Goal: Find specific page/section: Find specific page/section

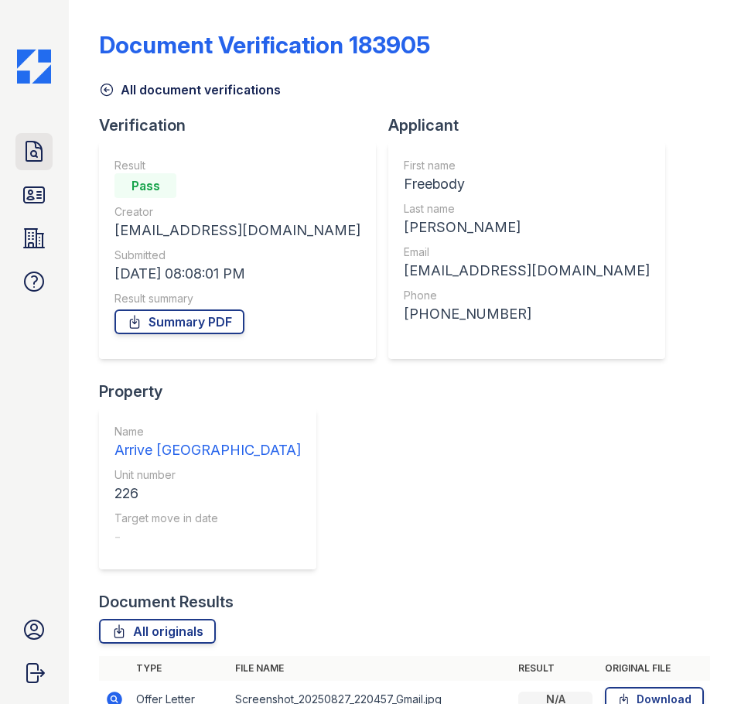
drag, startPoint x: 49, startPoint y: 167, endPoint x: 46, endPoint y: 158, distance: 9.8
click at [49, 167] on link "Doc Verifications" at bounding box center [33, 151] width 37 height 37
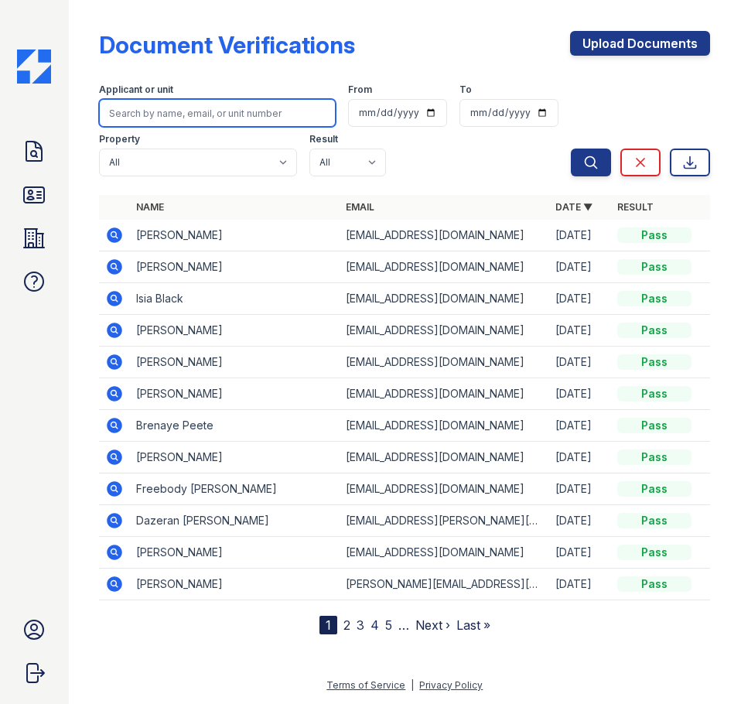
click at [202, 118] on input "search" at bounding box center [217, 113] width 237 height 28
click at [145, 593] on td "[PERSON_NAME]" at bounding box center [235, 584] width 210 height 32
click at [110, 579] on icon at bounding box center [114, 583] width 15 height 15
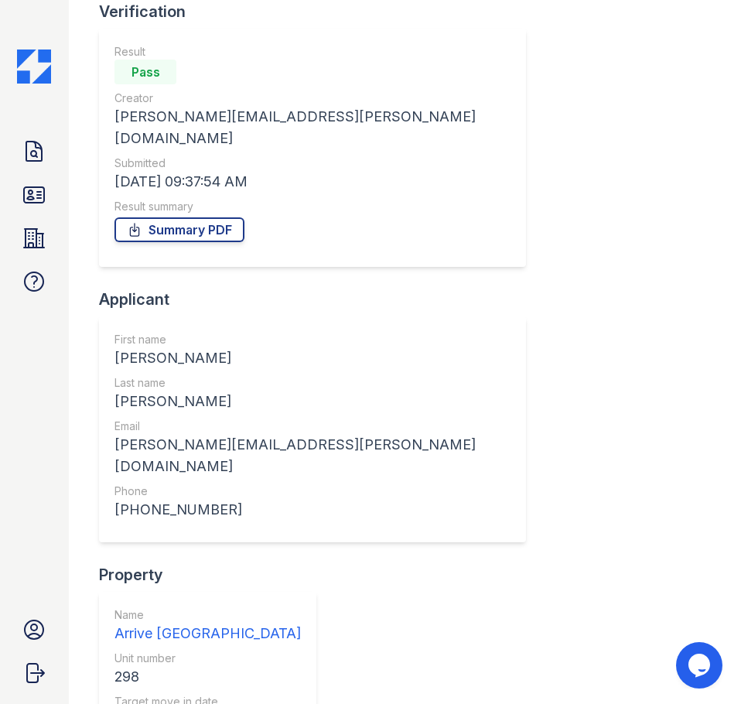
scroll to position [309, 0]
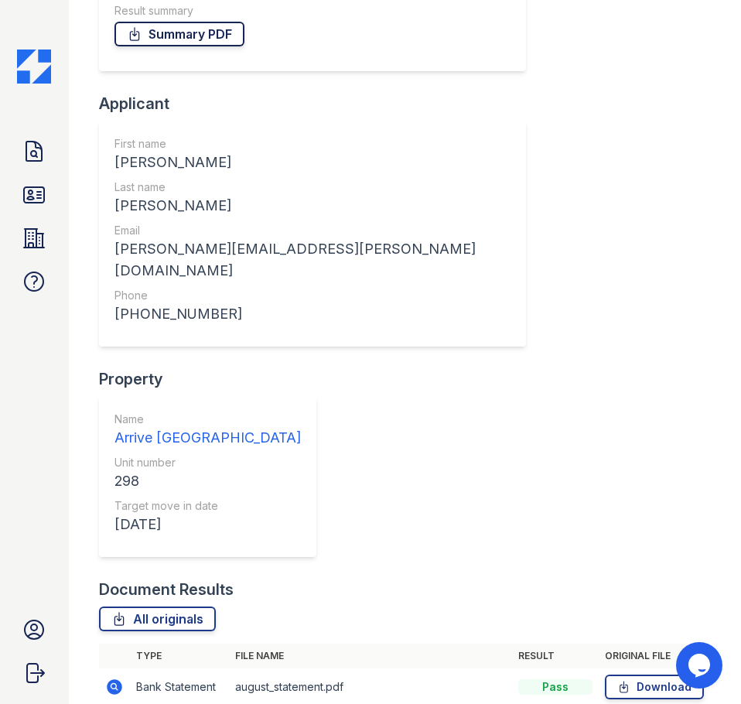
click at [210, 22] on link "Summary PDF" at bounding box center [179, 34] width 130 height 25
click at [31, 197] on icon at bounding box center [34, 194] width 20 height 15
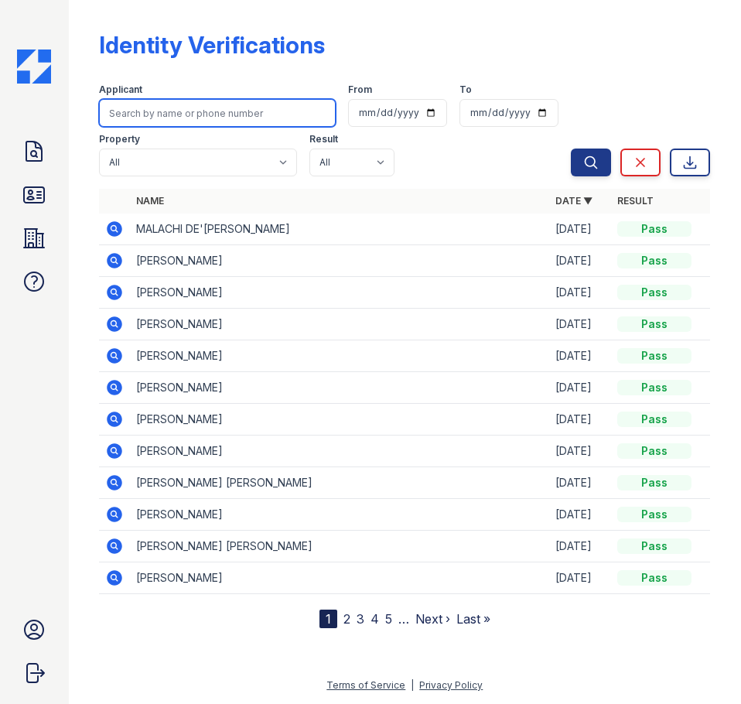
click at [202, 124] on input "search" at bounding box center [217, 113] width 237 height 28
type input "layne"
click at [571, 148] on button "Search" at bounding box center [591, 162] width 40 height 28
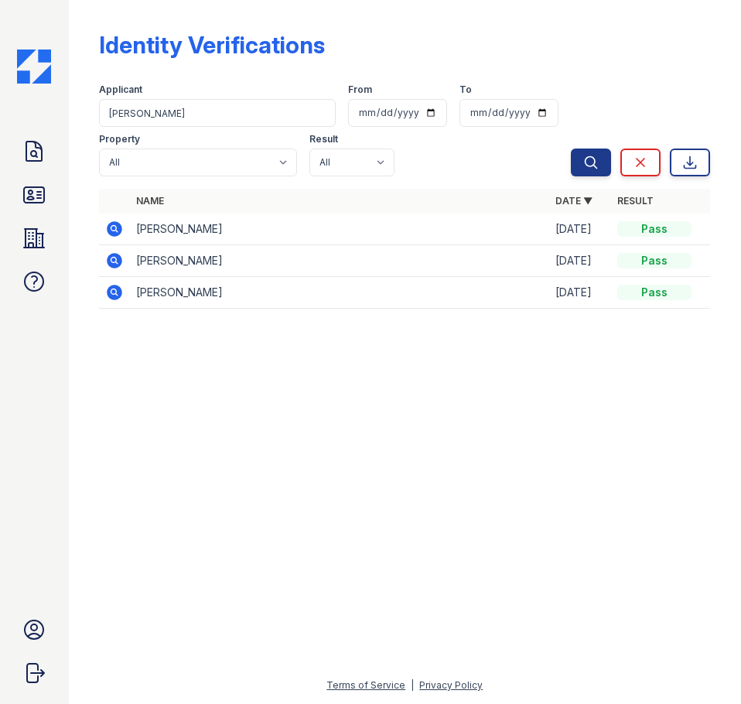
click at [111, 227] on icon at bounding box center [114, 228] width 15 height 15
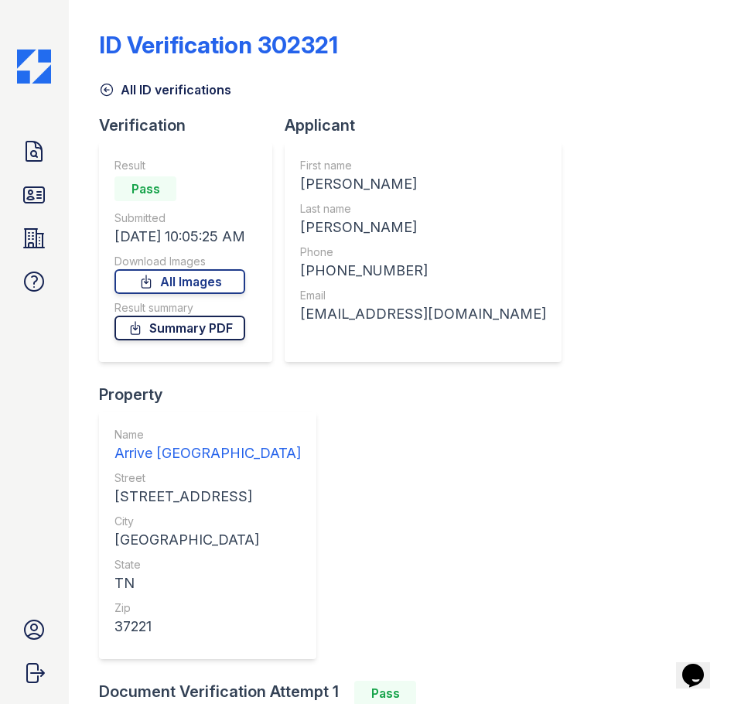
click at [151, 329] on link "Summary PDF" at bounding box center [179, 328] width 131 height 25
click at [700, 164] on div "ID Verification 302321 All ID verifications Verification Result Pass Submitted …" at bounding box center [404, 447] width 611 height 882
click at [38, 200] on icon at bounding box center [34, 195] width 25 height 25
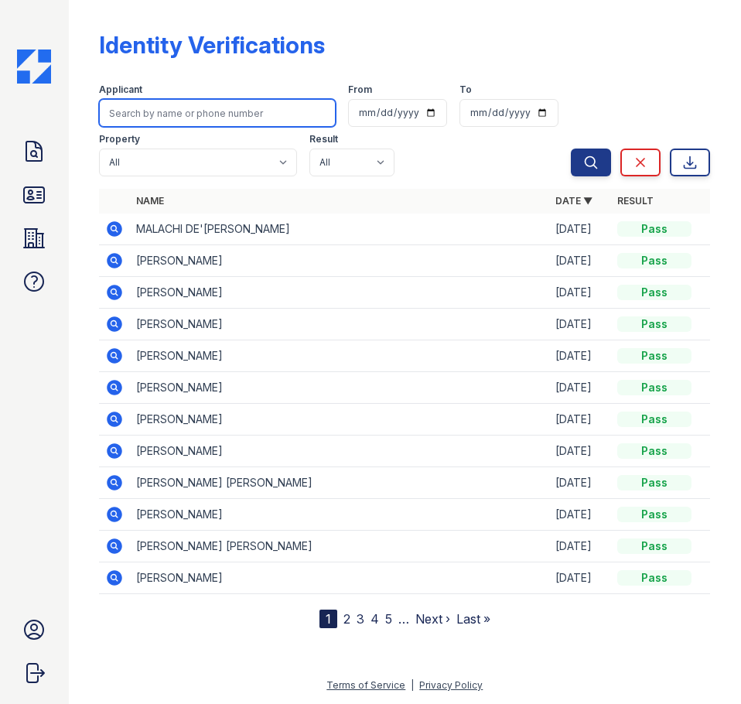
click at [283, 125] on input "search" at bounding box center [217, 113] width 237 height 28
type input "bailey"
click at [571, 148] on button "Search" at bounding box center [591, 162] width 40 height 28
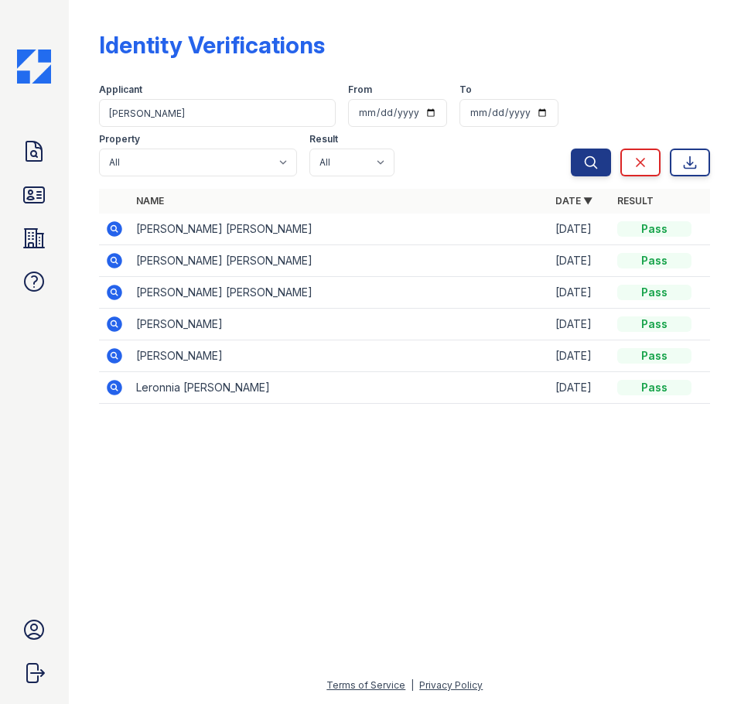
click at [112, 230] on icon at bounding box center [114, 229] width 19 height 19
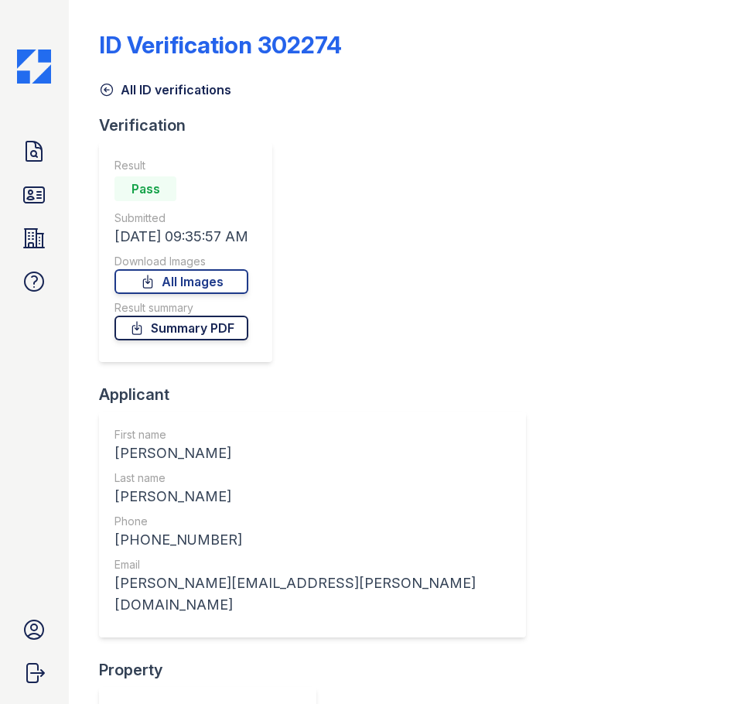
click at [177, 326] on link "Summary PDF" at bounding box center [181, 328] width 134 height 25
click at [126, 84] on link "All ID verifications" at bounding box center [165, 89] width 132 height 19
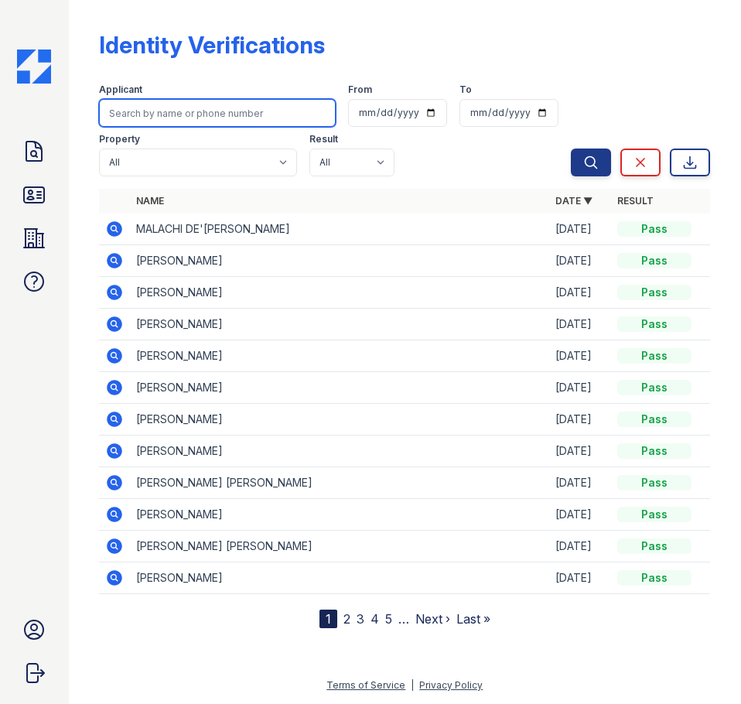
click at [243, 119] on input "search" at bounding box center [217, 113] width 237 height 28
type input "Layne"
click at [571, 148] on button "Search" at bounding box center [591, 162] width 40 height 28
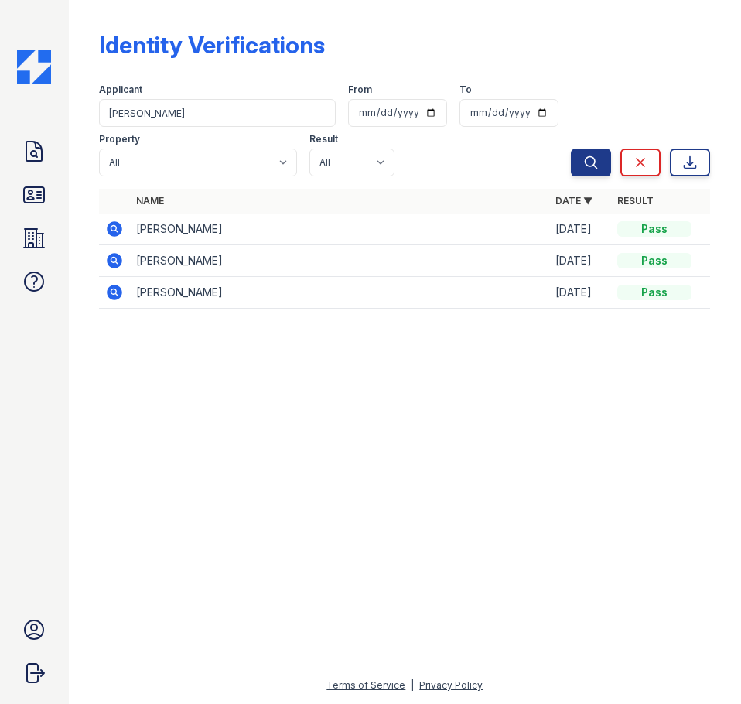
click at [114, 231] on icon at bounding box center [114, 228] width 15 height 15
